Goal: Information Seeking & Learning: Check status

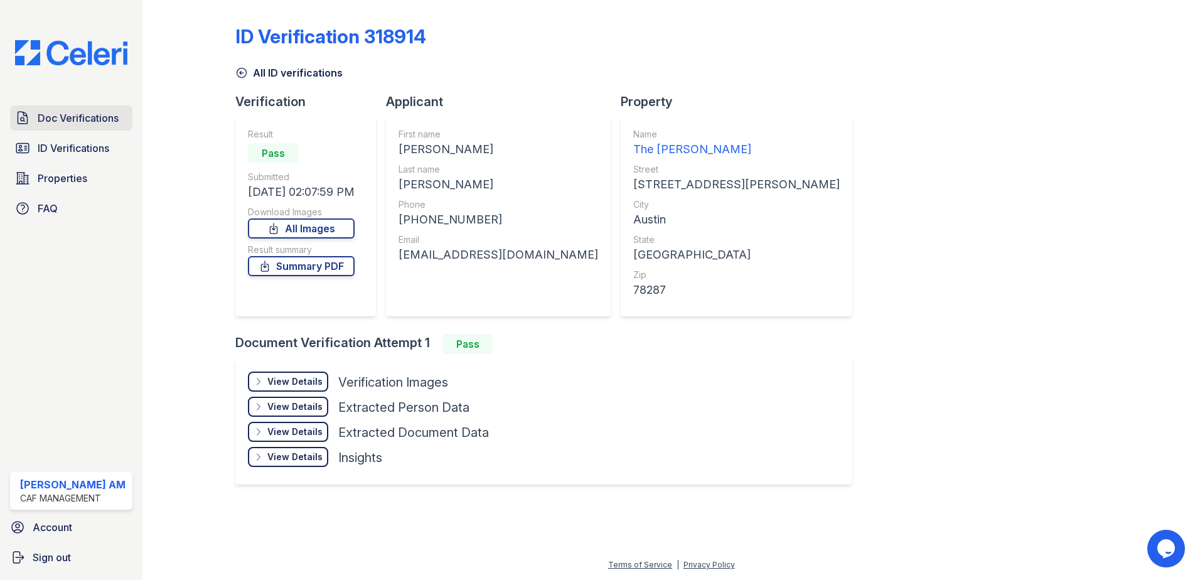
click at [75, 116] on span "Doc Verifications" at bounding box center [78, 117] width 81 height 15
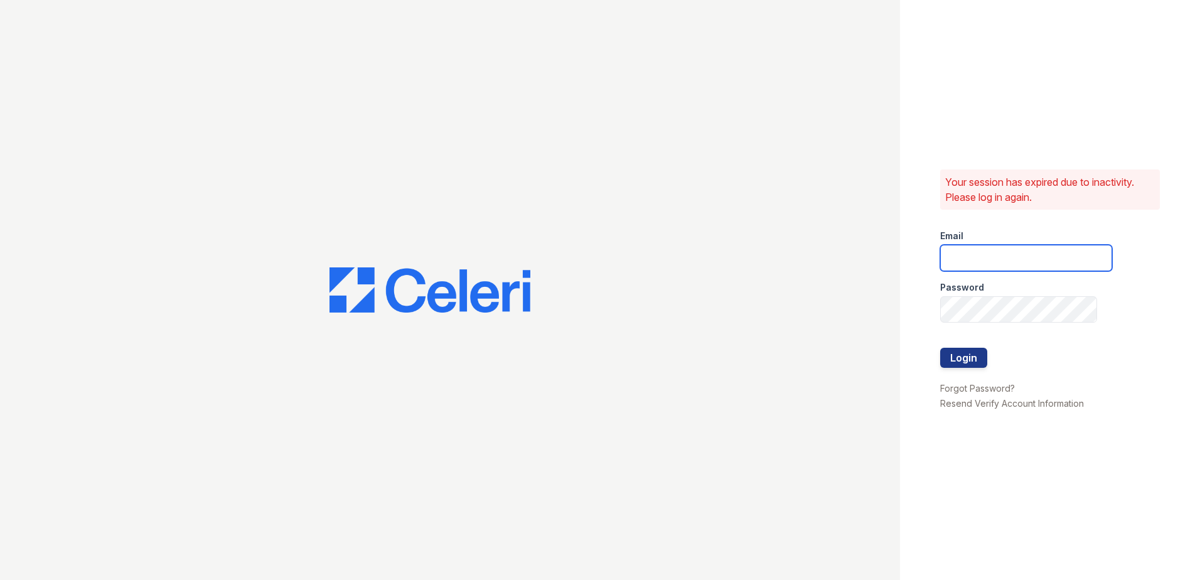
type input "[DOMAIN_NAME][EMAIL_ADDRESS][DOMAIN_NAME]"
click at [967, 359] on button "Login" at bounding box center [963, 358] width 47 height 20
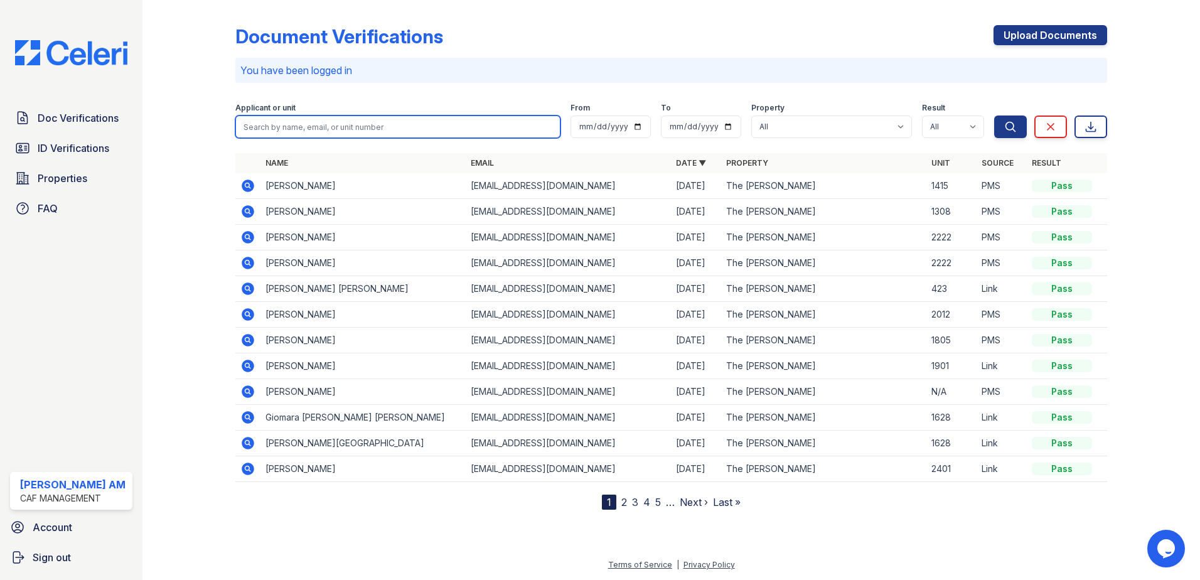
click at [355, 126] on input "search" at bounding box center [397, 126] width 325 height 23
paste input "[PERSON_NAME]"
type input "[PERSON_NAME]"
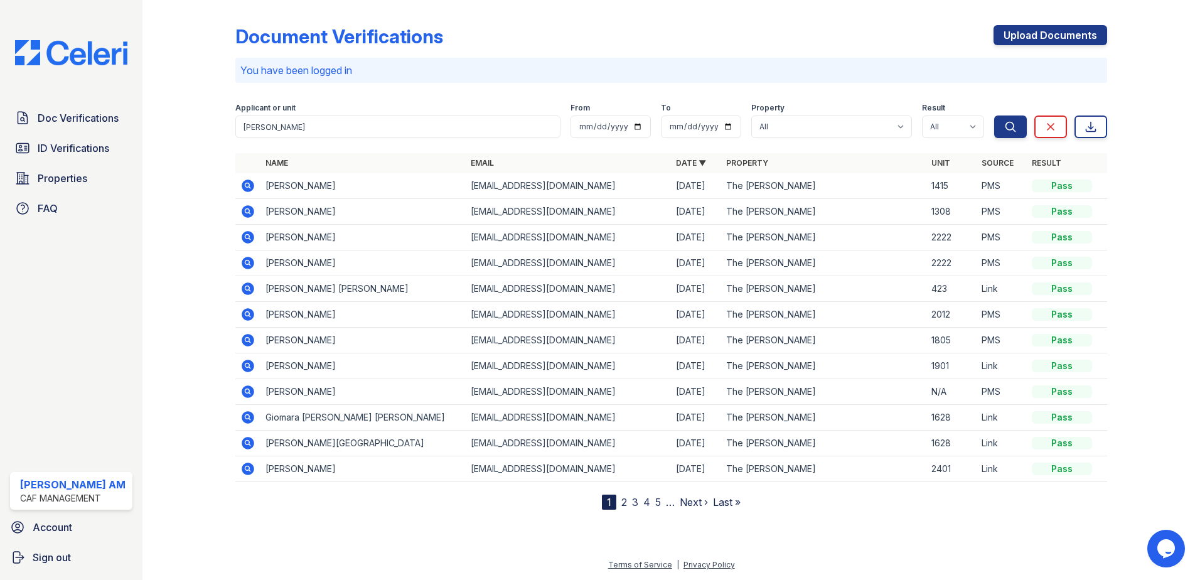
click at [992, 124] on div "Applicant or unit Yornell From To Property All The Morgan Result All Pass Cauti…" at bounding box center [614, 118] width 759 height 40
click at [1014, 121] on icon "submit" at bounding box center [1010, 127] width 13 height 13
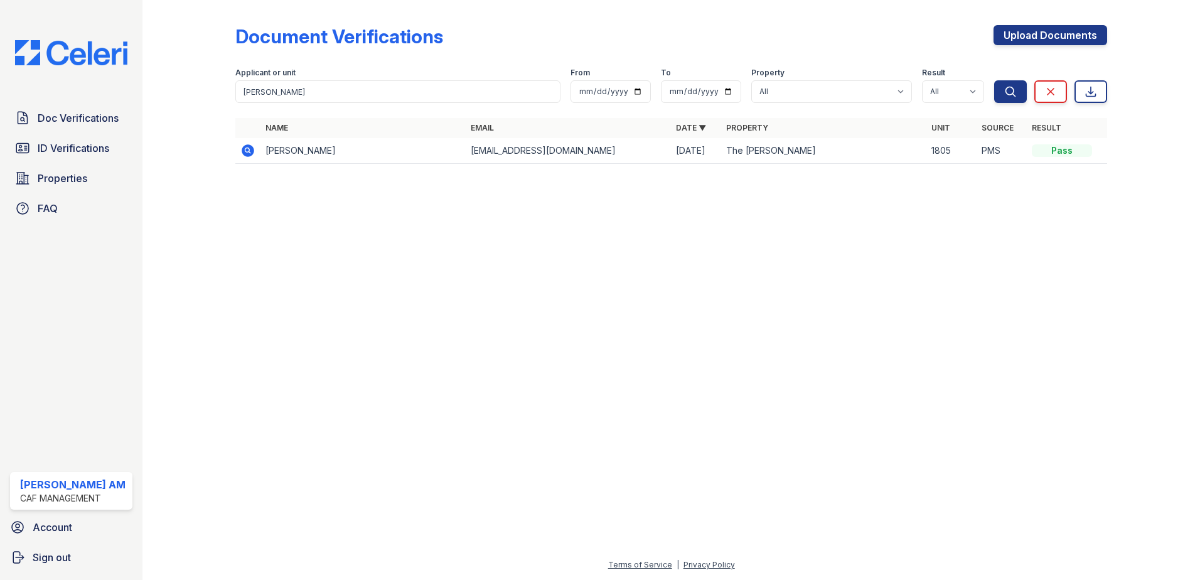
click at [248, 153] on icon at bounding box center [248, 150] width 13 height 13
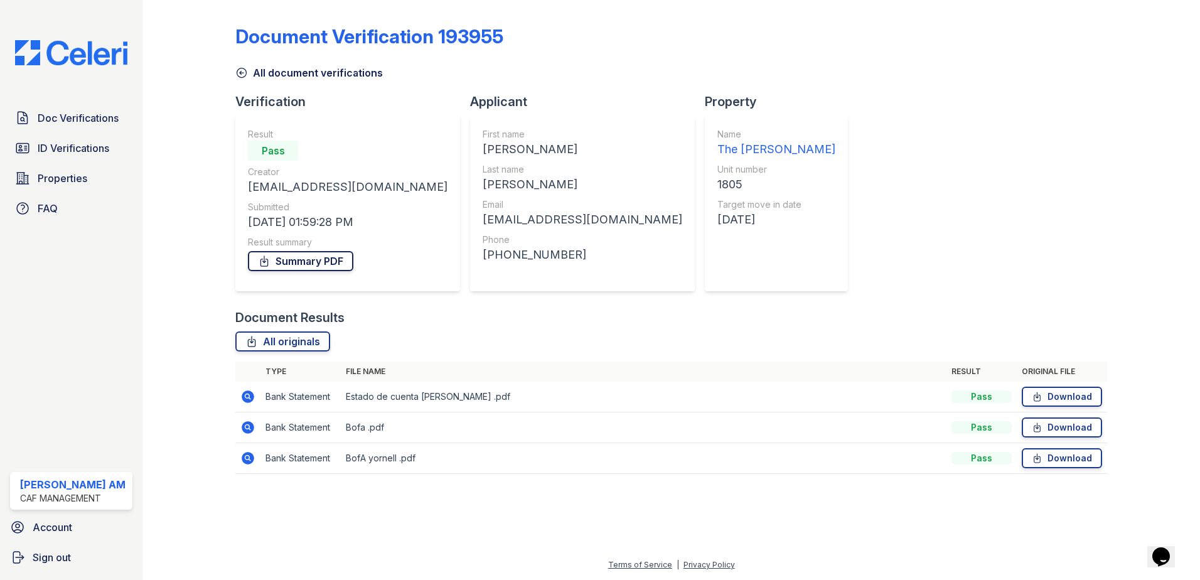
click at [306, 260] on link "Summary PDF" at bounding box center [300, 261] width 105 height 20
